Goal: Obtain resource: Download file/media

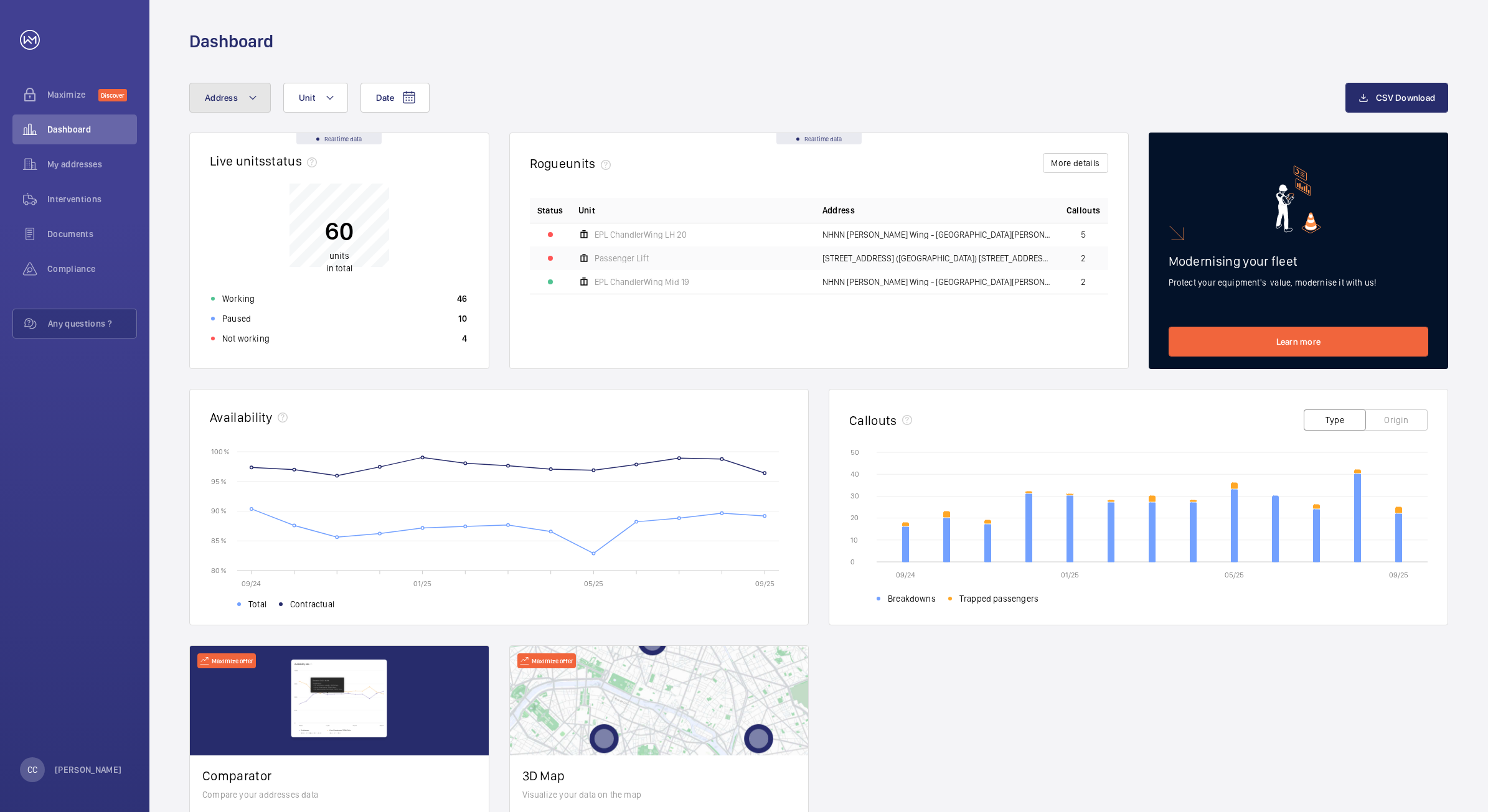
click at [248, 92] on mat-icon at bounding box center [252, 98] width 10 height 15
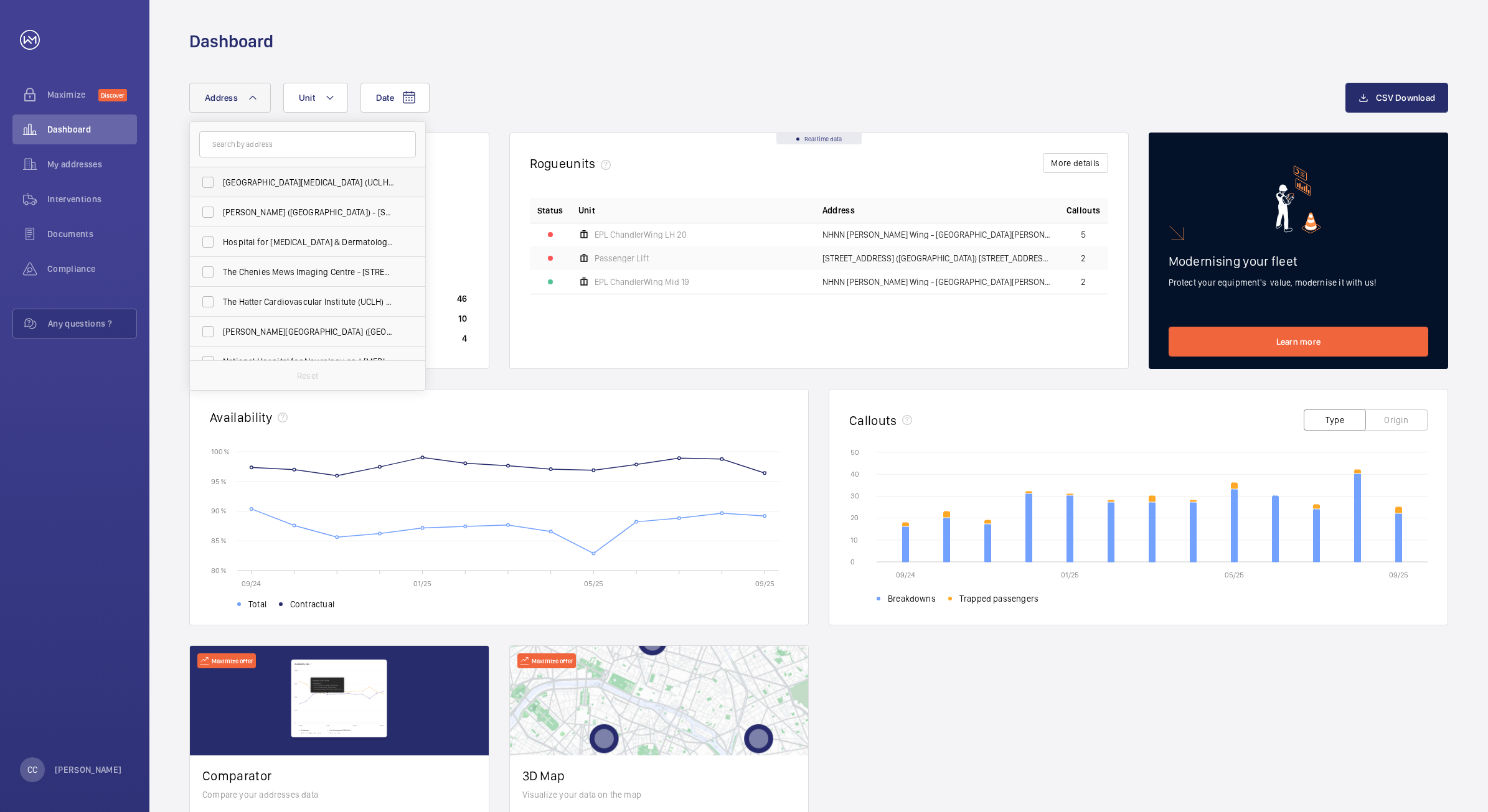
click at [229, 178] on span "[GEOGRAPHIC_DATA][MEDICAL_DATA] (UCLH) - [PERSON_NAME][GEOGRAPHIC_DATA]" at bounding box center [308, 182] width 171 height 13
click at [221, 178] on input "[GEOGRAPHIC_DATA][MEDICAL_DATA] (UCLH) - [PERSON_NAME][GEOGRAPHIC_DATA]" at bounding box center [208, 182] width 25 height 25
checkbox input "true"
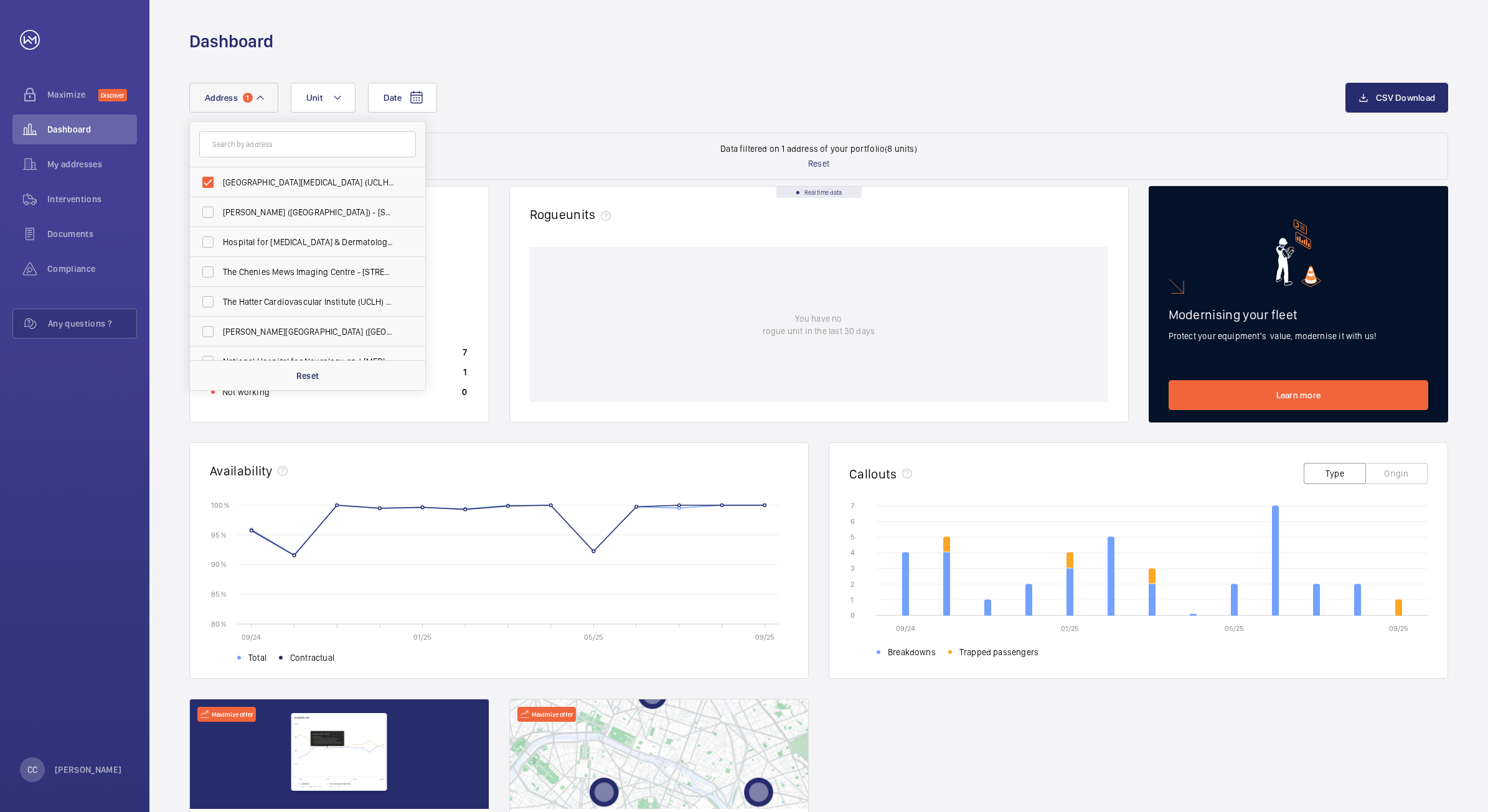
click at [559, 120] on div "Date Address 1 [GEOGRAPHIC_DATA][MEDICAL_DATA] ([GEOGRAPHIC_DATA]) - [PERSON_NA…" at bounding box center [818, 108] width 1258 height 50
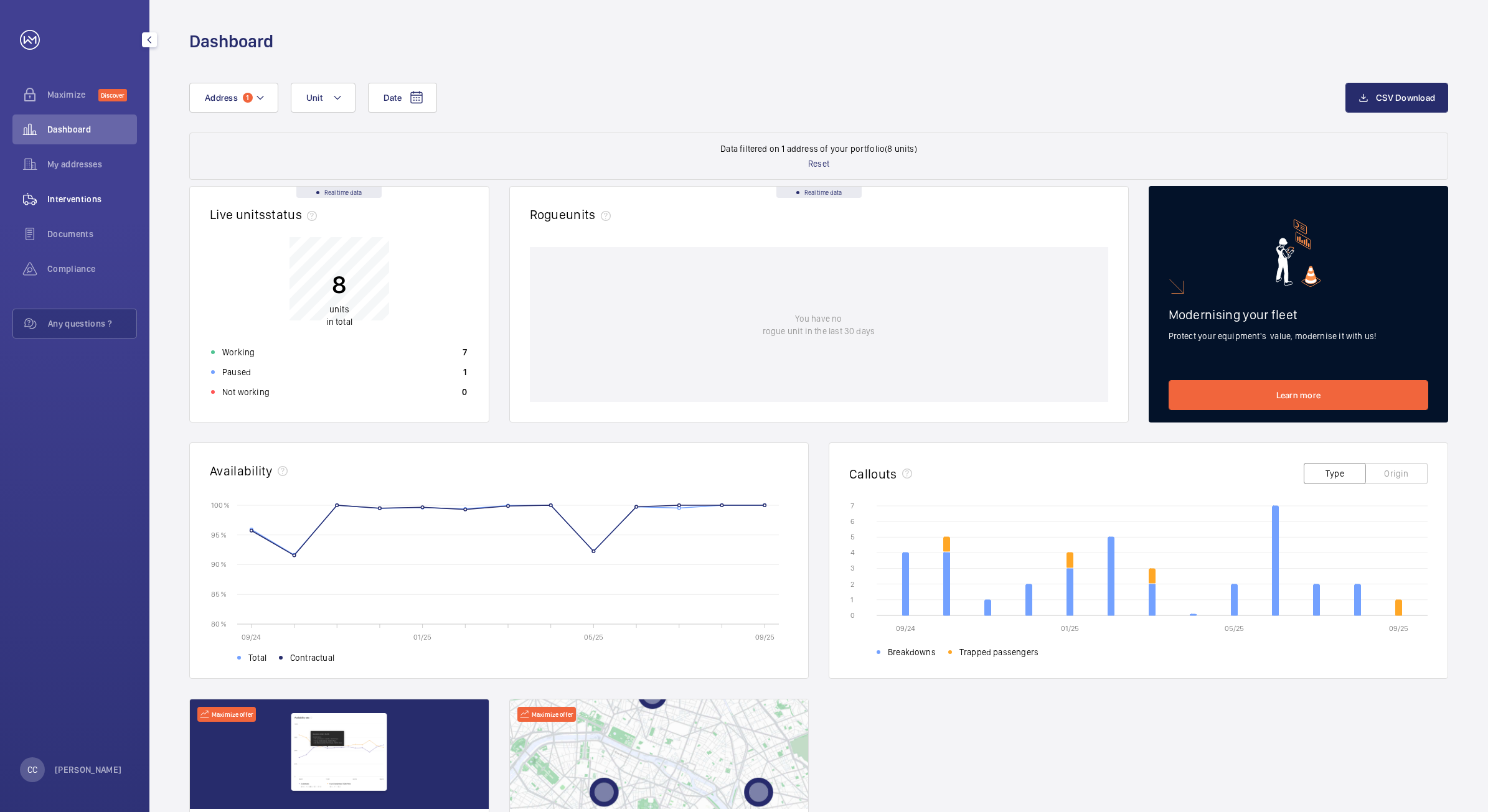
click at [76, 195] on span "Interventions" at bounding box center [92, 199] width 90 height 13
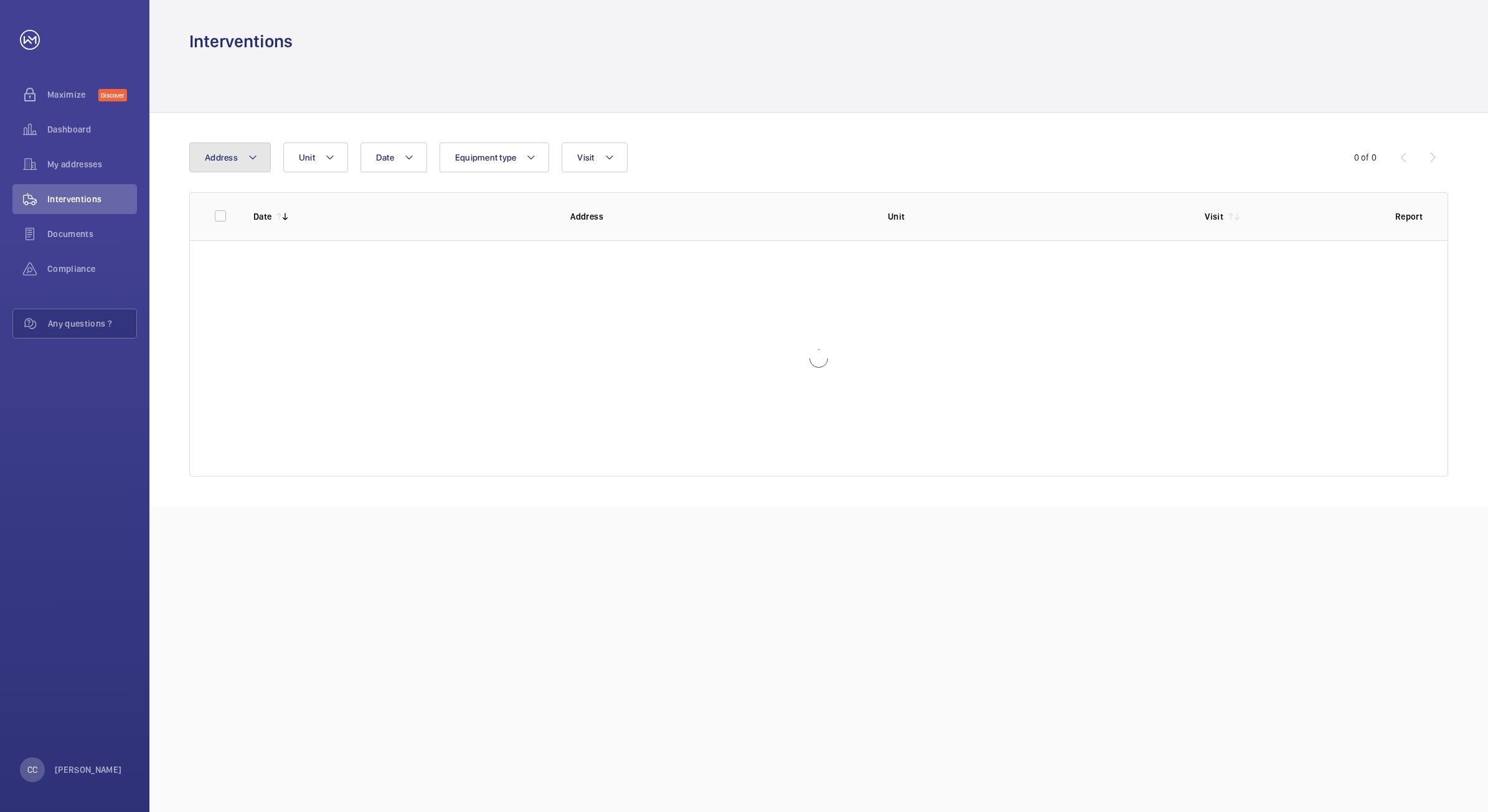
click at [248, 160] on mat-icon at bounding box center [252, 157] width 10 height 15
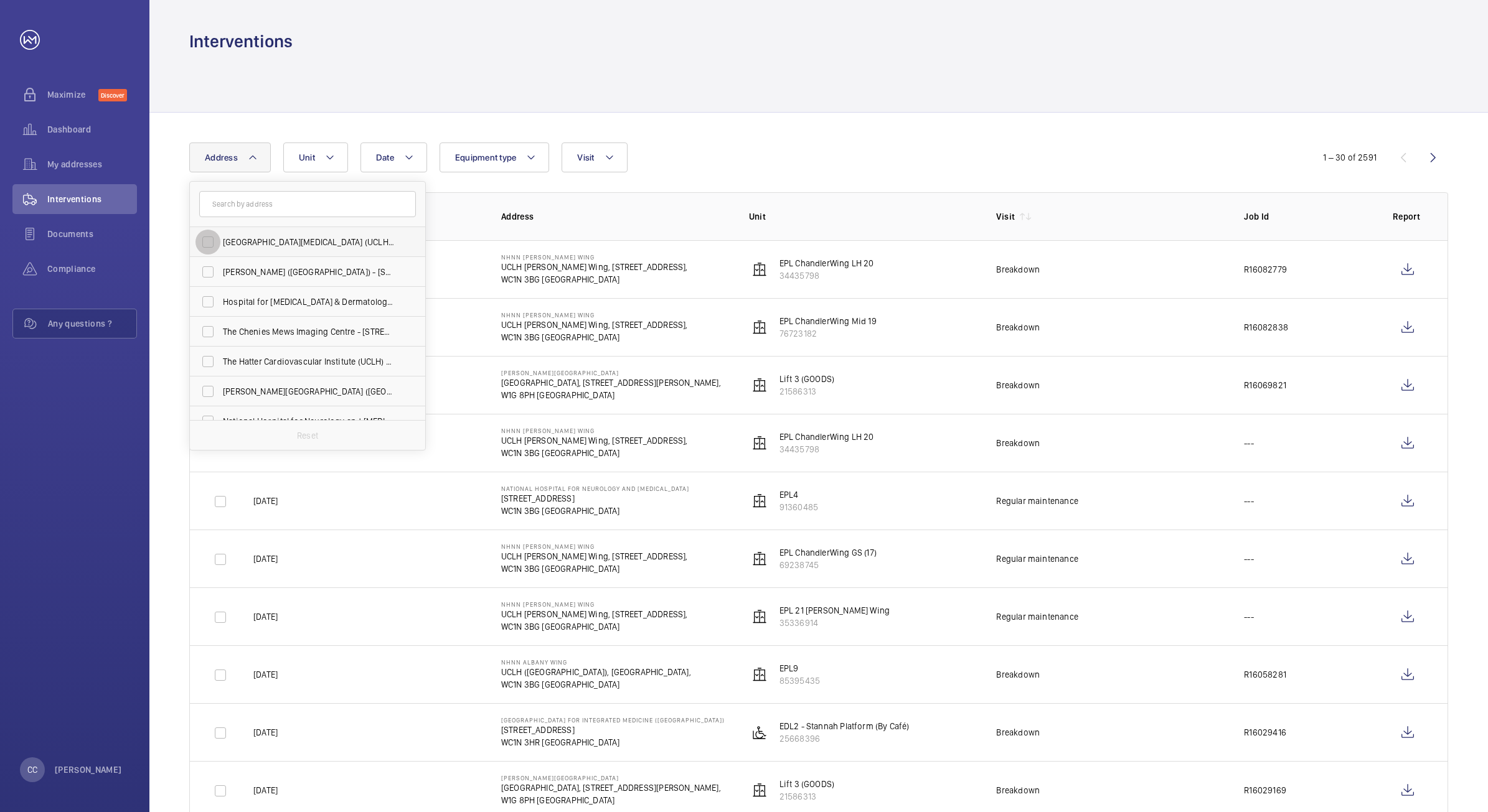
click at [211, 237] on input "[GEOGRAPHIC_DATA][MEDICAL_DATA] (UCLH) - [PERSON_NAME][GEOGRAPHIC_DATA]" at bounding box center [208, 242] width 25 height 25
checkbox input "true"
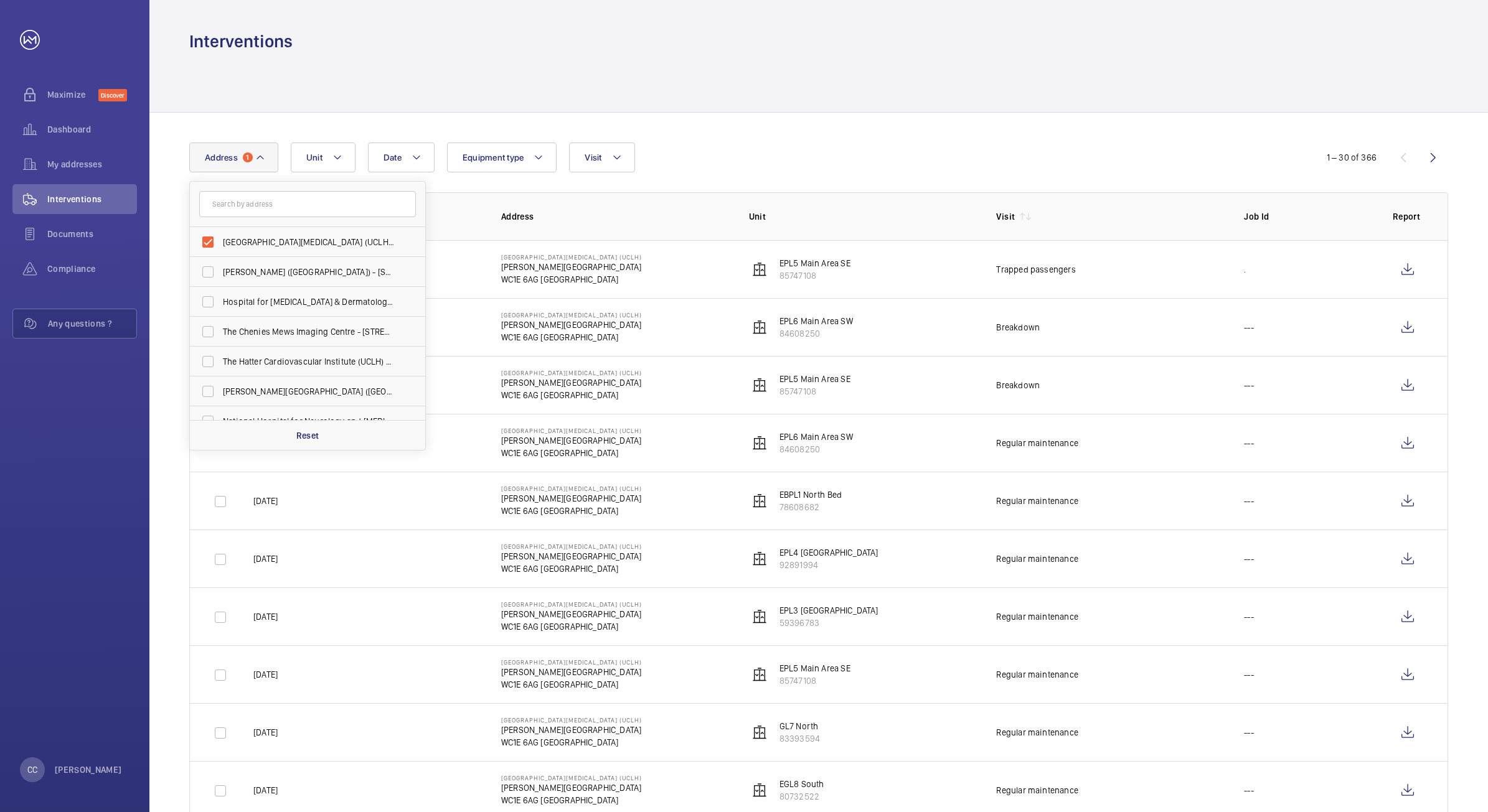
click at [702, 250] on td "[GEOGRAPHIC_DATA][MEDICAL_DATA] ([GEOGRAPHIC_DATA]) [PERSON_NAME][STREET_ADDRES…" at bounding box center [604, 269] width 248 height 58
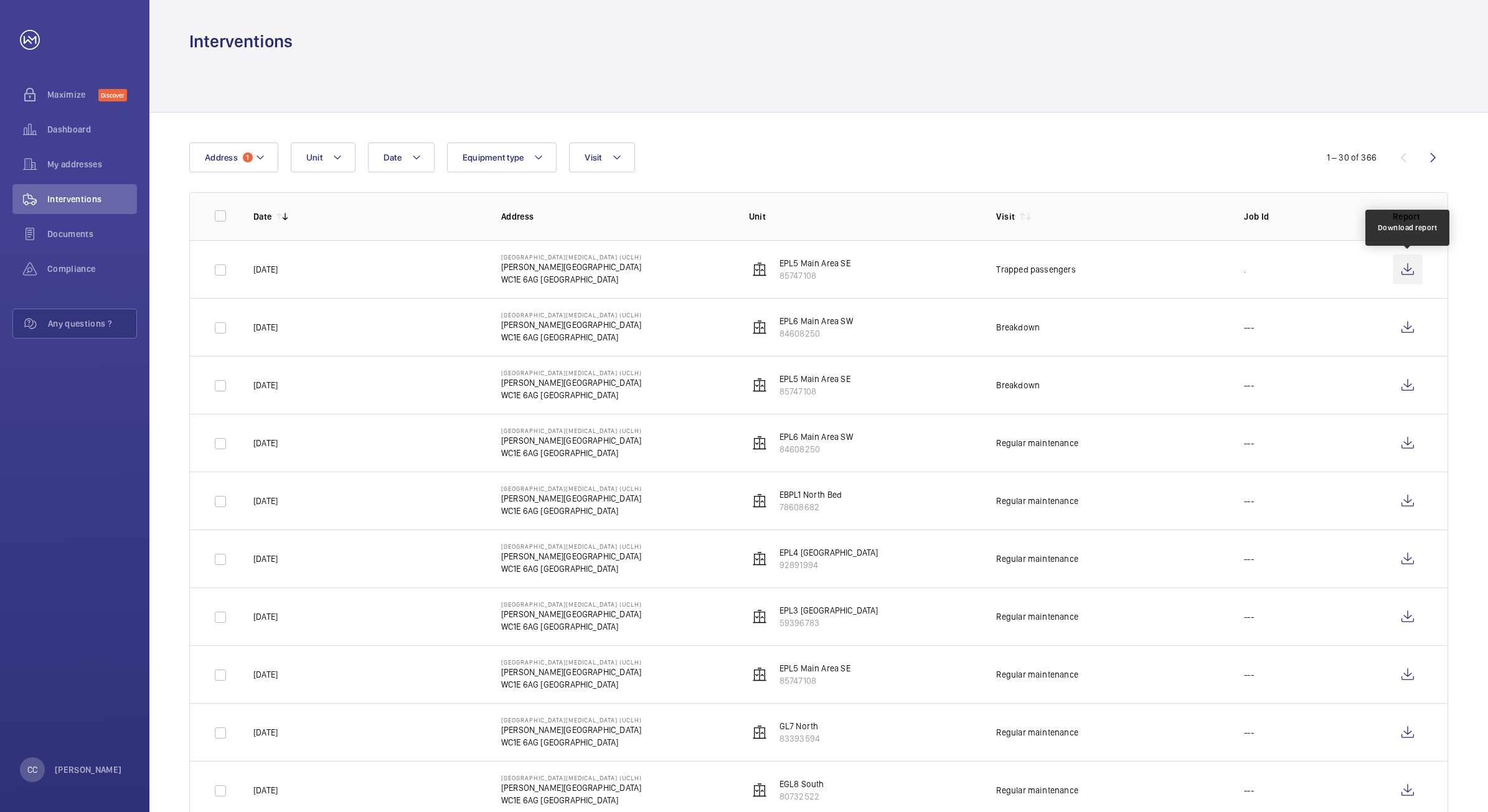
click at [1407, 272] on wm-front-icon-button at bounding box center [1407, 269] width 30 height 30
click at [231, 166] on button "Address 1" at bounding box center [233, 157] width 89 height 30
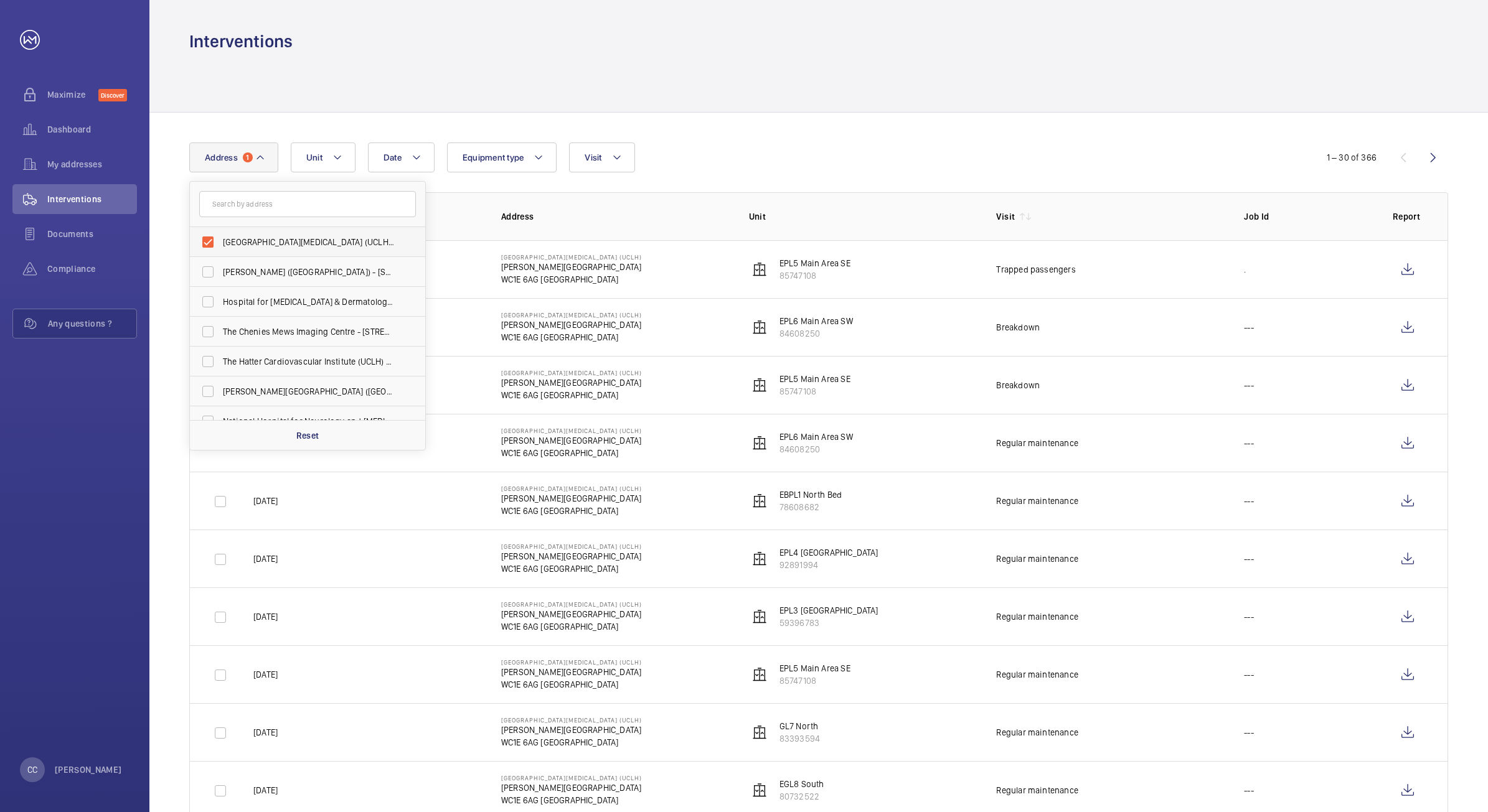
click at [241, 242] on span "[GEOGRAPHIC_DATA][MEDICAL_DATA] (UCLH) - [PERSON_NAME][GEOGRAPHIC_DATA]" at bounding box center [308, 242] width 171 height 13
click at [221, 242] on input "[GEOGRAPHIC_DATA][MEDICAL_DATA] (UCLH) - [PERSON_NAME][GEOGRAPHIC_DATA]" at bounding box center [208, 242] width 25 height 25
checkbox input "false"
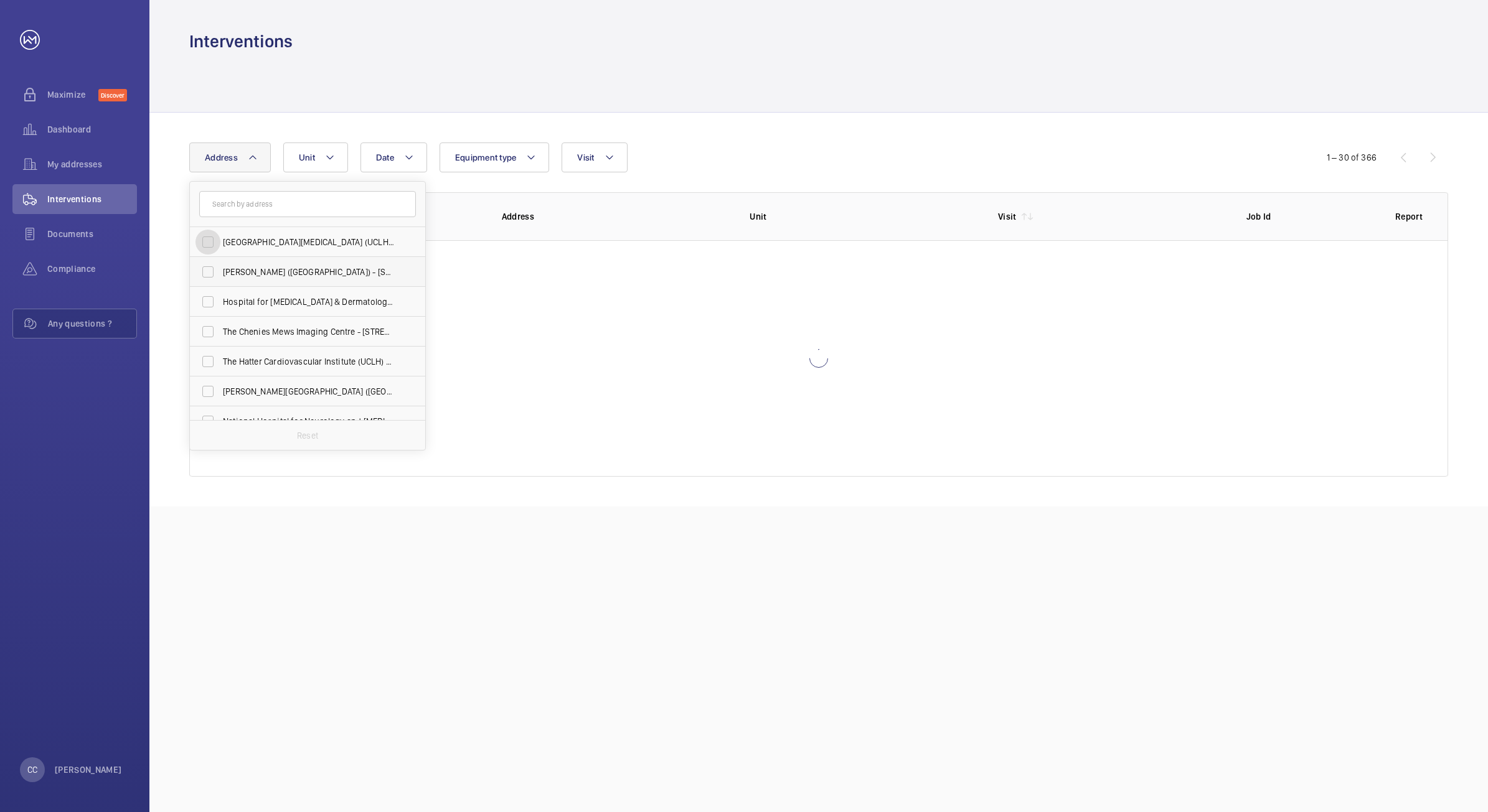
scroll to position [78, 0]
click at [264, 310] on span "[PERSON_NAME][GEOGRAPHIC_DATA] ([GEOGRAPHIC_DATA]) - [STREET_ADDRESS][PERSON_NA…" at bounding box center [308, 314] width 171 height 13
click at [221, 310] on input "[PERSON_NAME][GEOGRAPHIC_DATA] ([GEOGRAPHIC_DATA]) - [STREET_ADDRESS][PERSON_NA…" at bounding box center [208, 313] width 25 height 25
checkbox input "true"
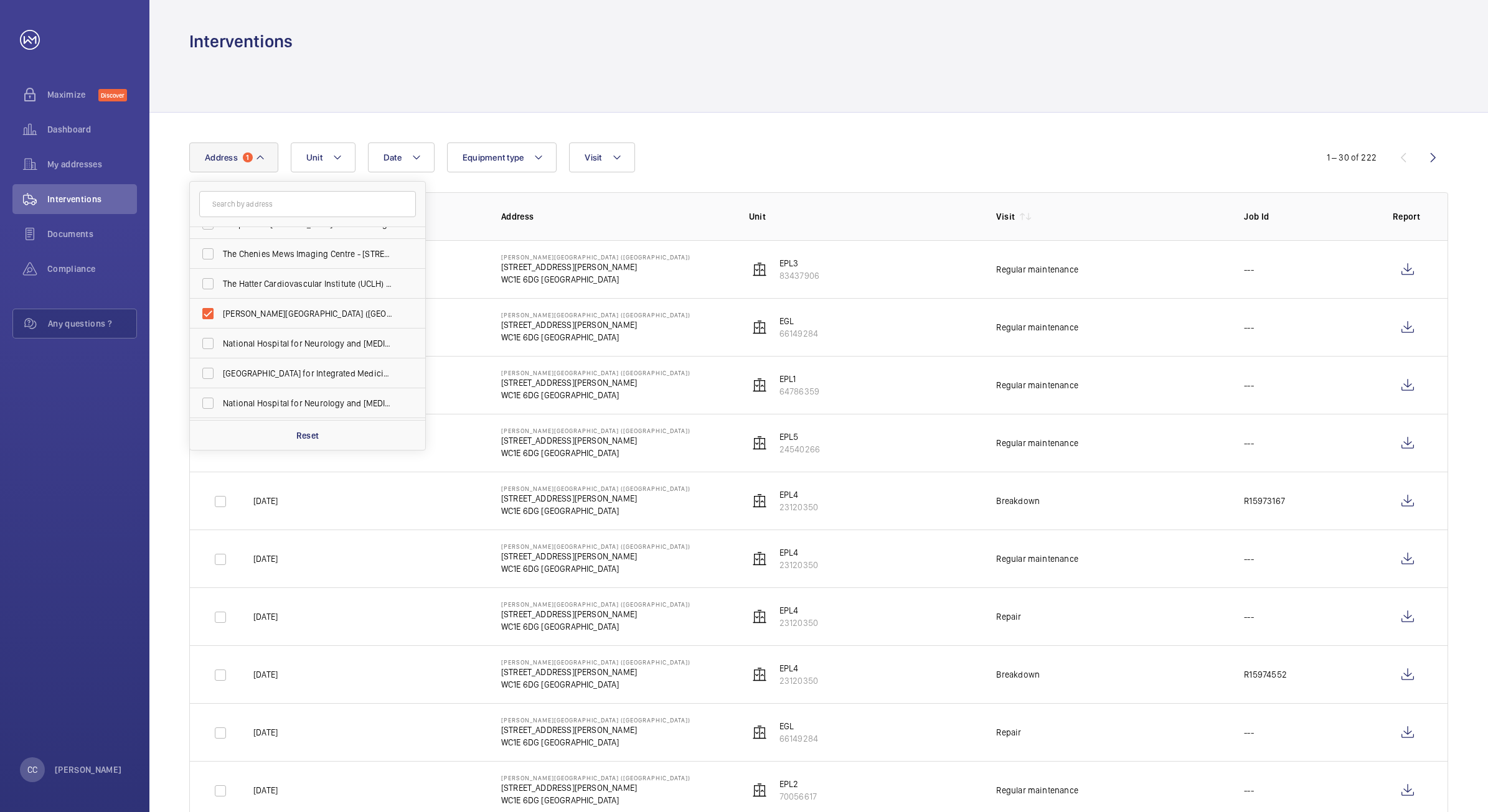
click at [630, 207] on th "Address" at bounding box center [604, 217] width 248 height 48
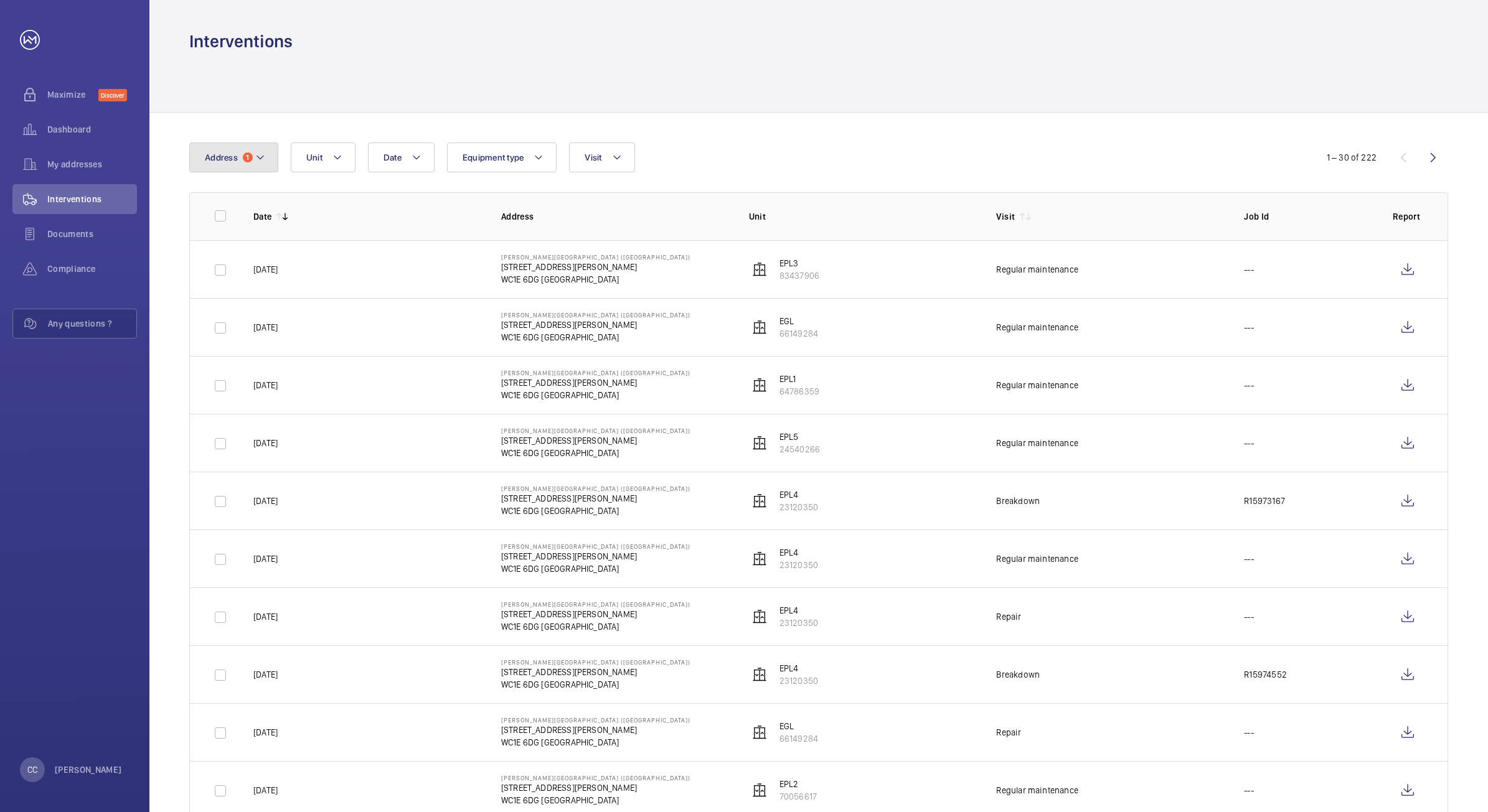
click at [259, 157] on mat-icon at bounding box center [260, 157] width 10 height 15
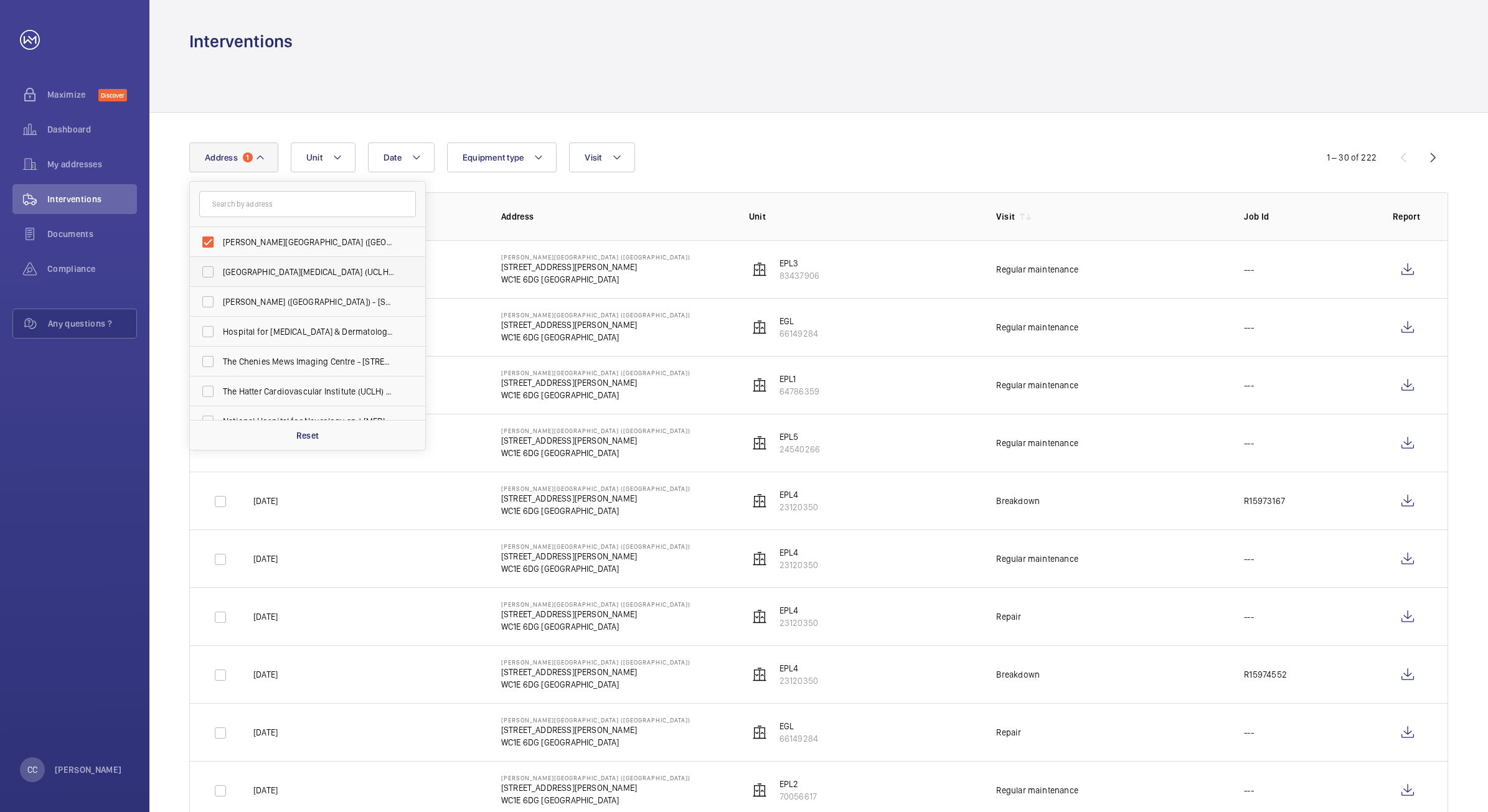
click at [255, 272] on span "[GEOGRAPHIC_DATA][MEDICAL_DATA] (UCLH) - [PERSON_NAME][GEOGRAPHIC_DATA]" at bounding box center [308, 272] width 171 height 13
click at [221, 272] on input "[GEOGRAPHIC_DATA][MEDICAL_DATA] (UCLH) - [PERSON_NAME][GEOGRAPHIC_DATA]" at bounding box center [208, 272] width 25 height 25
checkbox input "true"
click at [903, 153] on div "Date Address [GEOGRAPHIC_DATA][PERSON_NAME] ([GEOGRAPHIC_DATA]) - [STREET_ADDRE…" at bounding box center [744, 157] width 1109 height 30
